Goal: Task Accomplishment & Management: Manage account settings

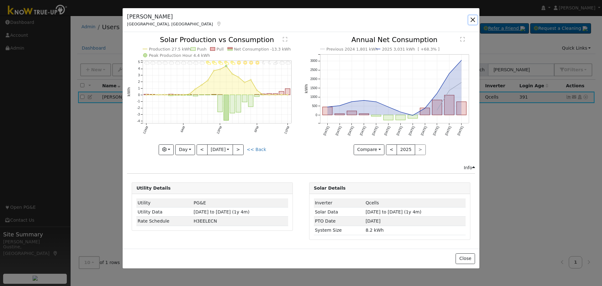
click at [469, 19] on button "button" at bounding box center [473, 19] width 9 height 9
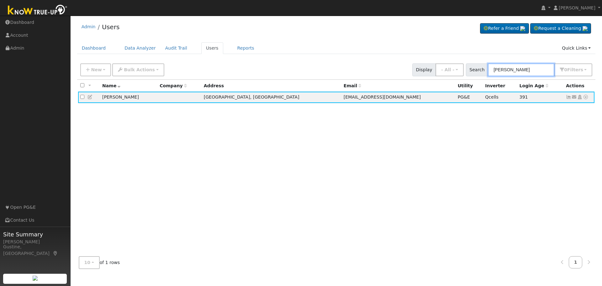
click at [509, 71] on input "[PERSON_NAME]" at bounding box center [521, 69] width 67 height 13
paste input "[PERSON_NAME] & [PERSON_NAME]"
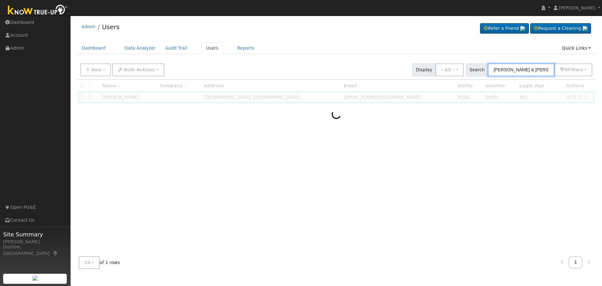
drag, startPoint x: 516, startPoint y: 70, endPoint x: 601, endPoint y: 83, distance: 85.7
click at [602, 97] on div "User Profile First name Last name Email Email Notifications No Emails No Emails…" at bounding box center [337, 151] width 532 height 270
type input "[PERSON_NAME]"
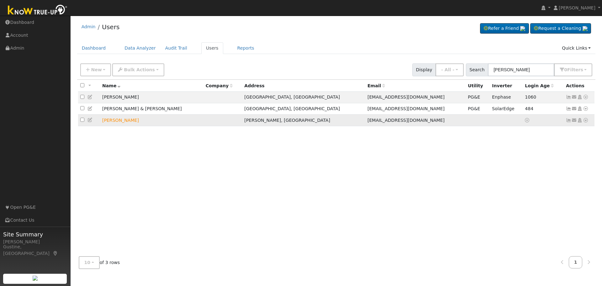
click at [567, 122] on icon at bounding box center [569, 120] width 6 height 4
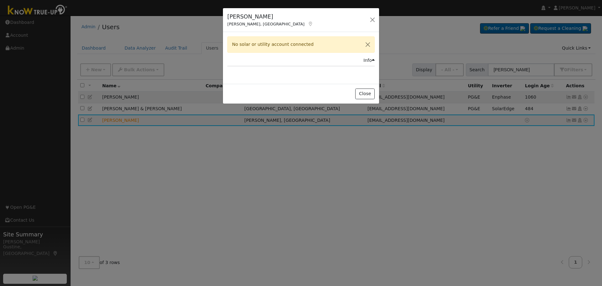
click at [368, 21] on div "[PERSON_NAME], CA Default Account Default Account [STREET_ADDRESS][PERSON_NAME]…" at bounding box center [301, 20] width 156 height 24
click at [371, 19] on button "button" at bounding box center [372, 19] width 9 height 9
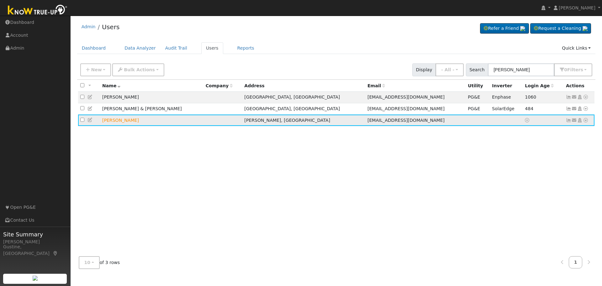
click at [585, 122] on icon at bounding box center [586, 120] width 6 height 4
click at [536, 170] on link "Utility" at bounding box center [521, 167] width 44 height 9
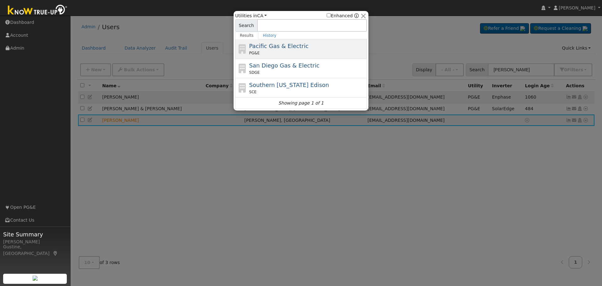
click at [273, 45] on span "Pacific Gas & Electric" at bounding box center [278, 46] width 59 height 7
